Goal: Information Seeking & Learning: Learn about a topic

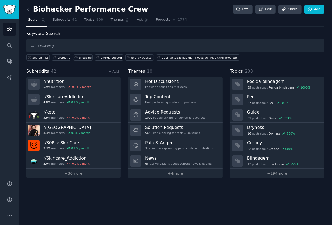
type input "recovery"
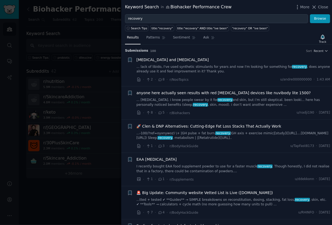
click at [196, 168] on link "I recently bought EAA food supplement powder to use for a faster muscle recover…" at bounding box center [234, 168] width 194 height 9
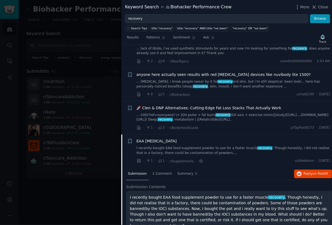
scroll to position [108, 0]
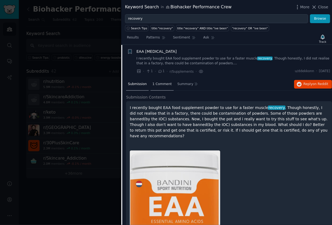
click at [166, 85] on span "1 Comment" at bounding box center [161, 84] width 19 height 5
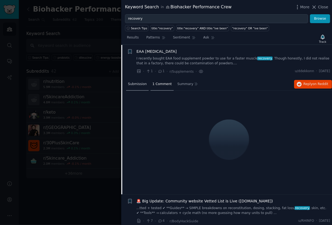
click at [137, 87] on div "Submission" at bounding box center [137, 84] width 23 height 13
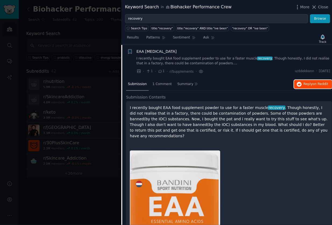
click at [300, 86] on button "Reply on Reddit" at bounding box center [313, 84] width 38 height 9
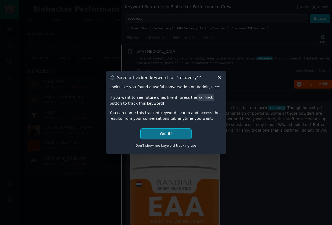
click at [166, 133] on button "Got it!" at bounding box center [166, 134] width 50 height 10
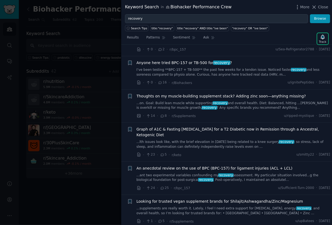
scroll to position [556, 0]
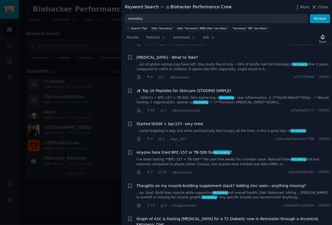
click at [208, 157] on link "I’ve been testing **BPC-157 + TB-500** the past few weeks for a tendon issue. N…" at bounding box center [234, 161] width 194 height 9
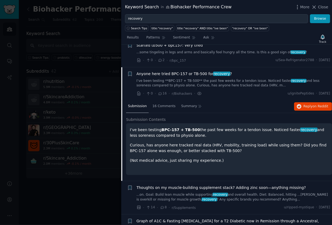
scroll to position [434, 0]
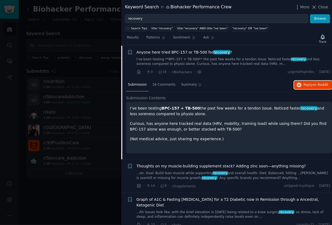
click at [305, 86] on button "Reply on Reddit" at bounding box center [313, 85] width 38 height 9
click at [90, 192] on div at bounding box center [166, 112] width 332 height 225
